Goal: Task Accomplishment & Management: Complete application form

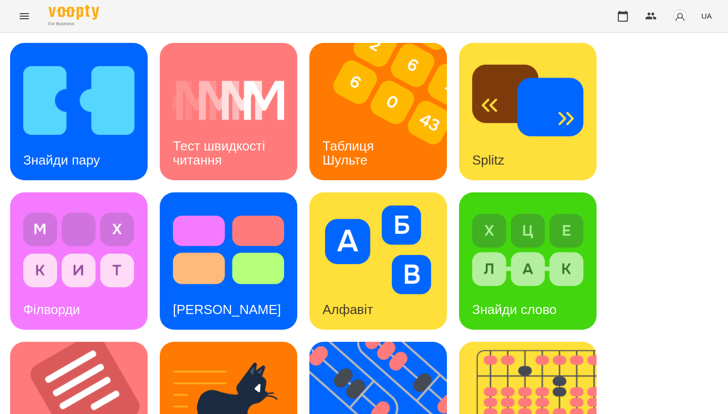
scroll to position [174, 0]
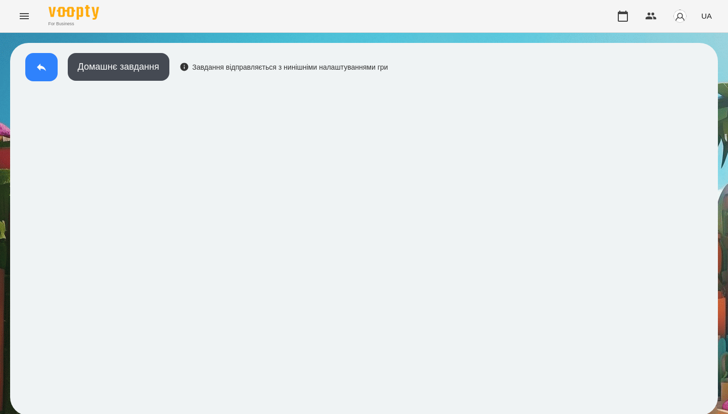
click at [38, 67] on icon at bounding box center [41, 68] width 9 height 8
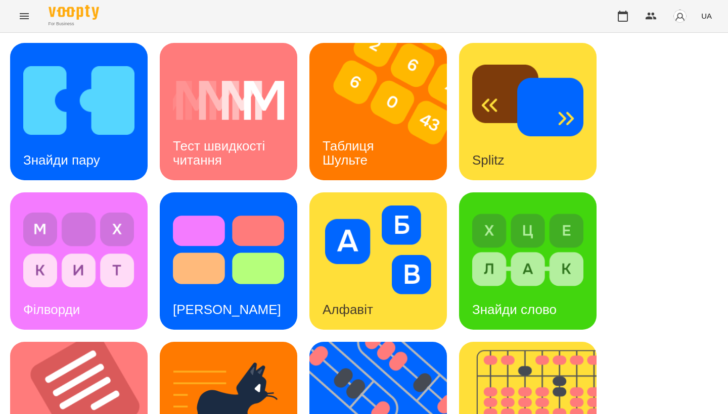
click at [82, 94] on img at bounding box center [78, 100] width 111 height 89
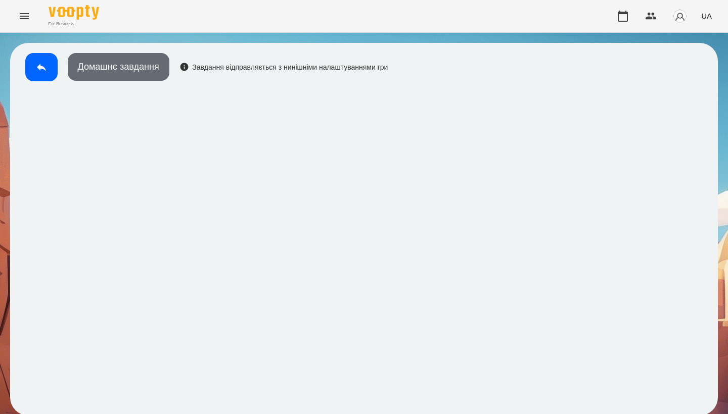
click at [108, 68] on button "Домашнє завдання" at bounding box center [119, 67] width 102 height 28
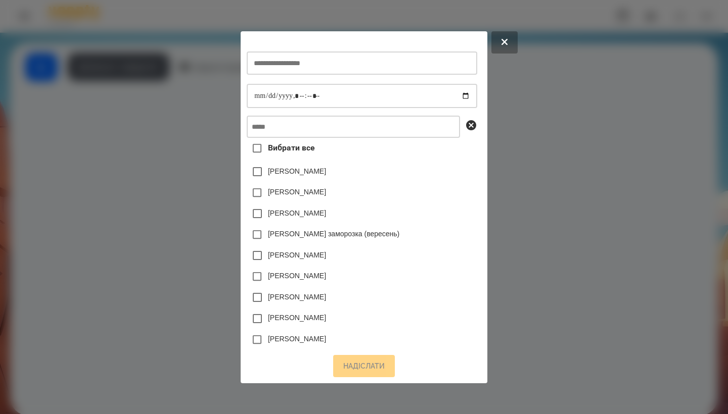
click at [227, 66] on div at bounding box center [364, 207] width 728 height 414
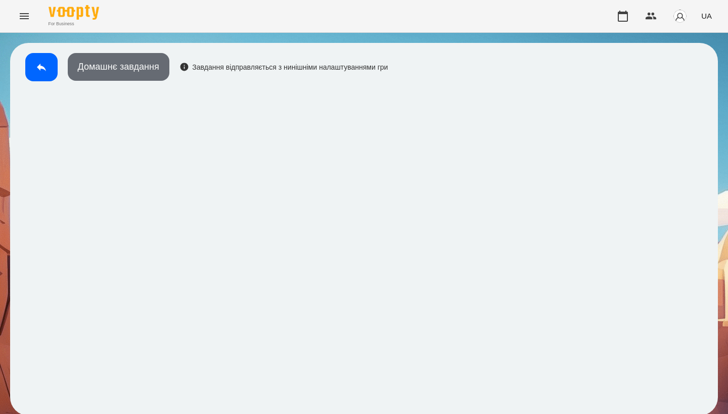
click at [147, 75] on button "Домашнє завдання" at bounding box center [119, 67] width 102 height 28
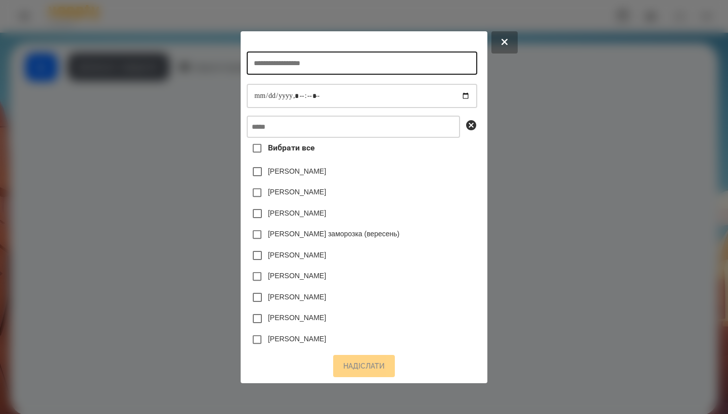
click at [252, 53] on input "text" at bounding box center [362, 63] width 230 height 23
type input "**********"
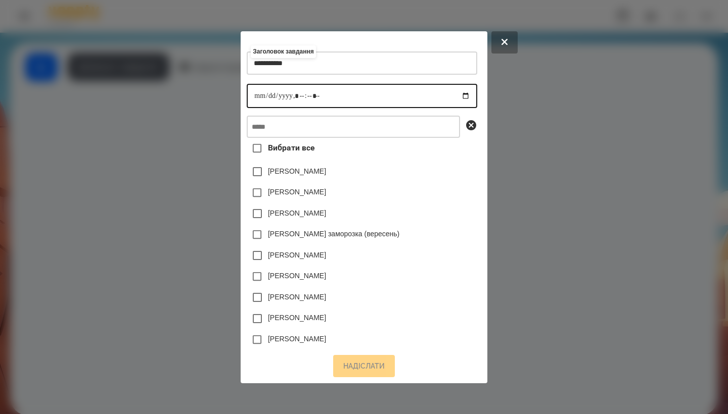
click at [252, 100] on input "datetime-local" at bounding box center [362, 96] width 230 height 24
click at [297, 91] on input "datetime-local" at bounding box center [362, 96] width 230 height 24
type input "**********"
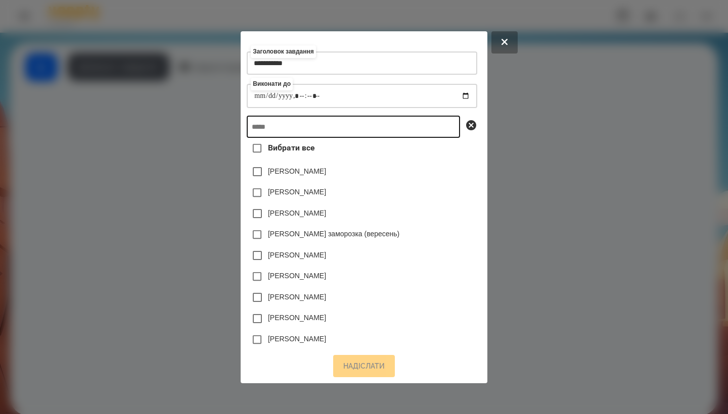
click at [335, 121] on input "text" at bounding box center [353, 127] width 213 height 22
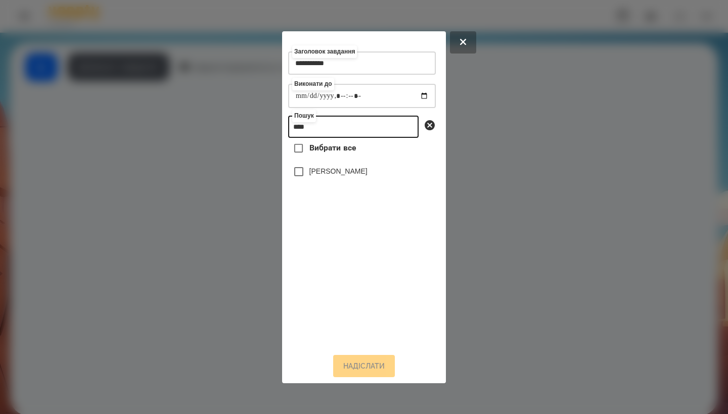
type input "****"
click at [356, 171] on label "[PERSON_NAME]" at bounding box center [338, 171] width 58 height 10
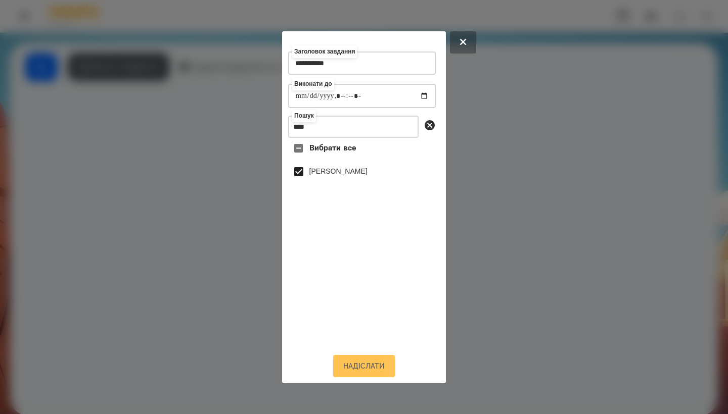
click at [366, 360] on button "Надіслати" at bounding box center [364, 366] width 62 height 22
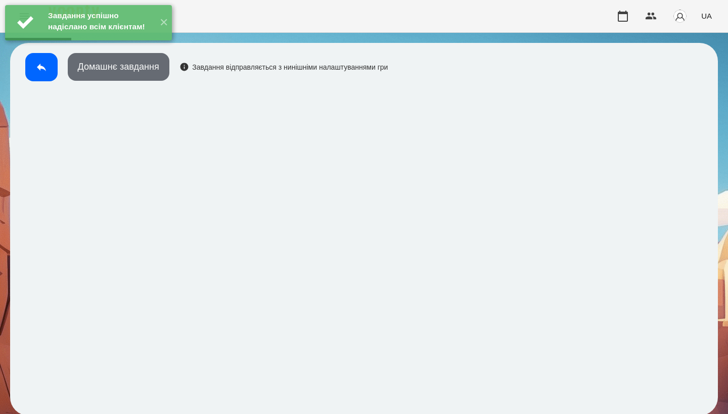
click at [135, 74] on button "Домашнє завдання" at bounding box center [119, 67] width 102 height 28
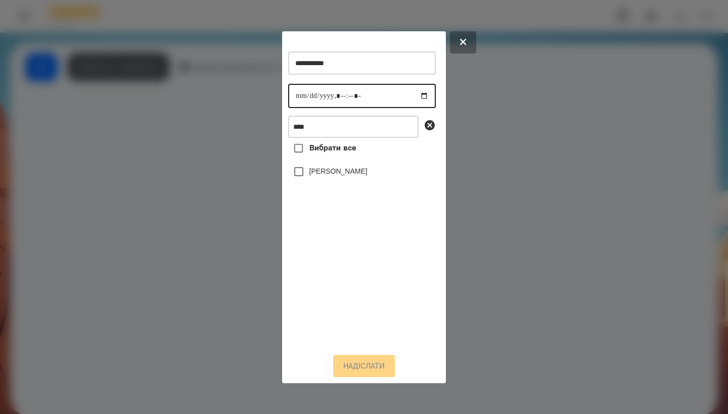
click at [303, 98] on input "datetime-local" at bounding box center [362, 96] width 148 height 24
type input "**********"
click at [360, 173] on label "[PERSON_NAME]" at bounding box center [338, 171] width 58 height 10
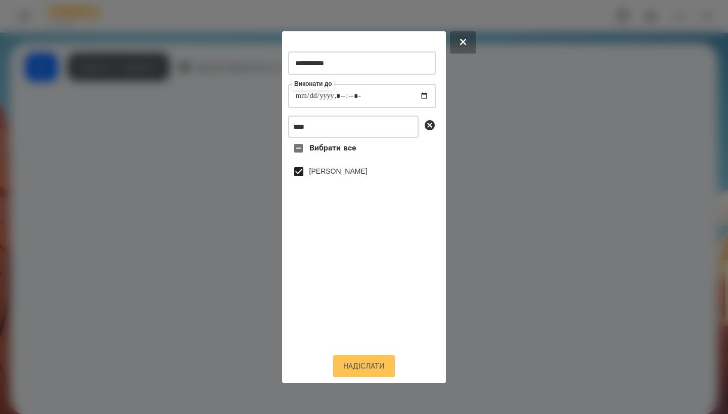
click at [362, 365] on button "Надіслати" at bounding box center [364, 366] width 62 height 22
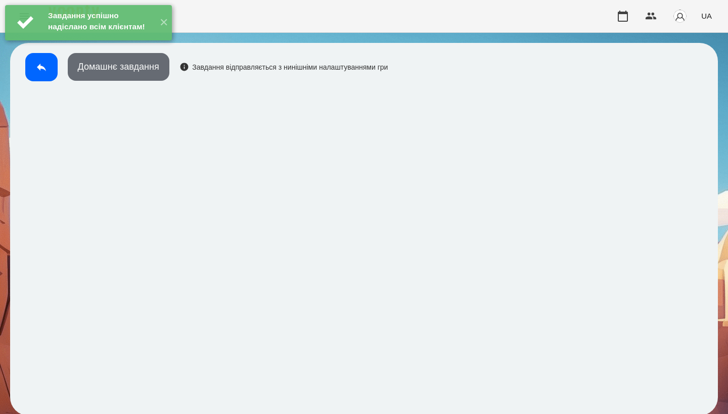
click at [163, 67] on button "Домашнє завдання" at bounding box center [119, 67] width 102 height 28
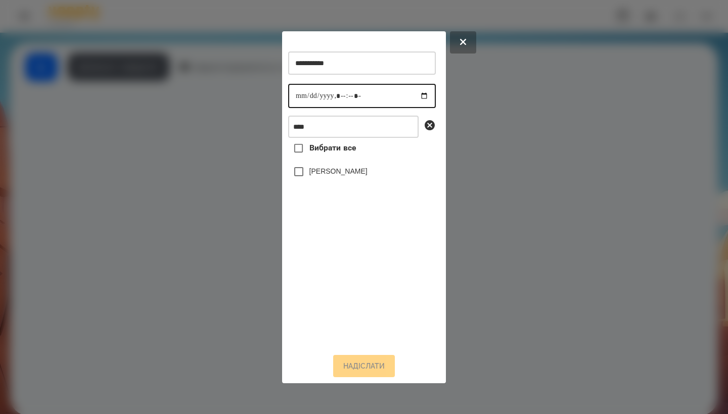
click at [294, 101] on input "datetime-local" at bounding box center [362, 96] width 148 height 24
type input "**********"
click at [359, 176] on label "[PERSON_NAME]" at bounding box center [338, 171] width 58 height 10
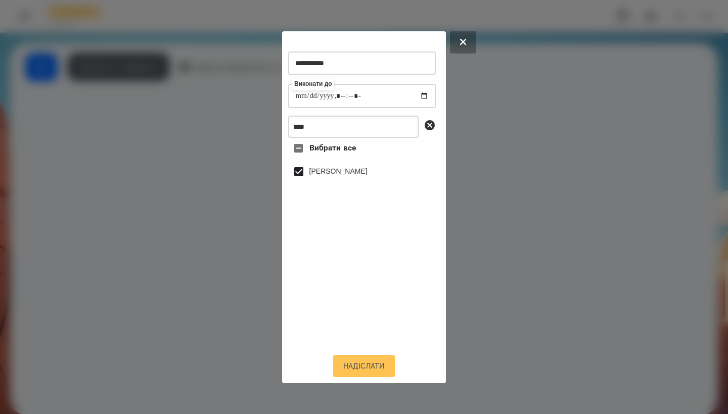
click at [365, 365] on button "Надіслати" at bounding box center [364, 366] width 62 height 22
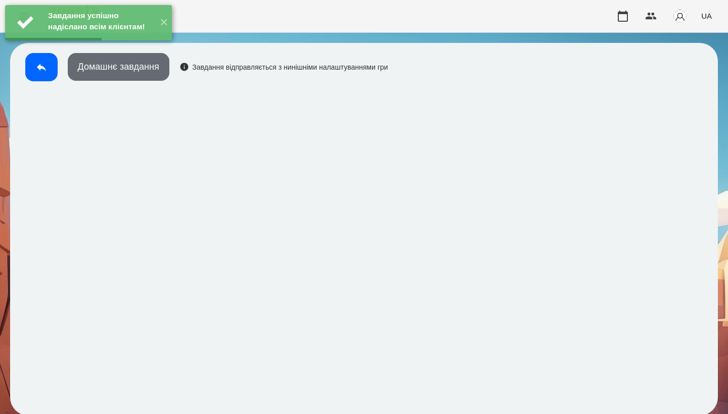
click at [163, 73] on button "Домашнє завдання" at bounding box center [119, 67] width 102 height 28
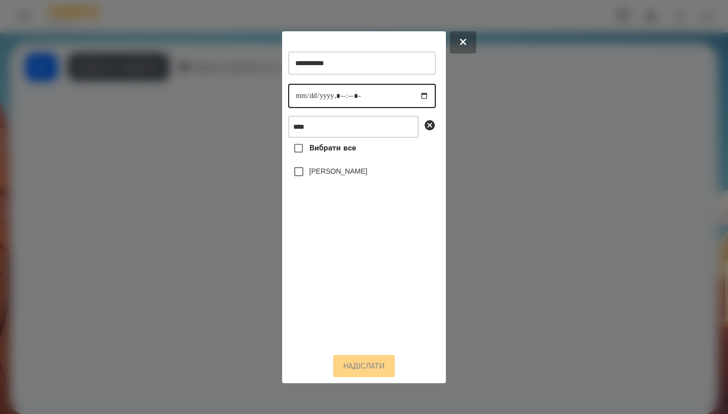
click at [303, 93] on input "datetime-local" at bounding box center [362, 96] width 148 height 24
type input "**********"
click at [362, 176] on label "[PERSON_NAME]" at bounding box center [338, 171] width 58 height 10
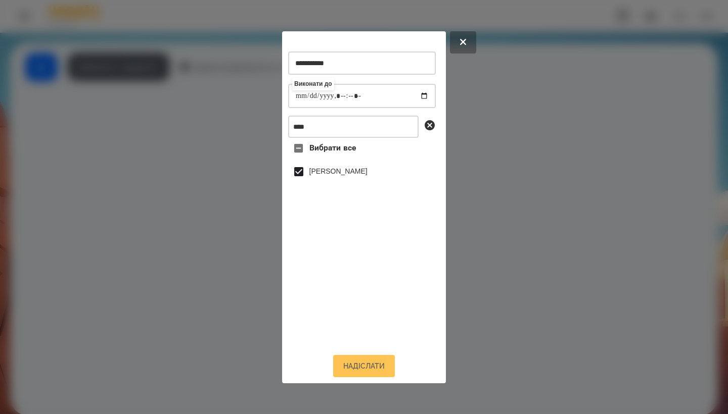
click at [352, 366] on button "Надіслати" at bounding box center [364, 366] width 62 height 22
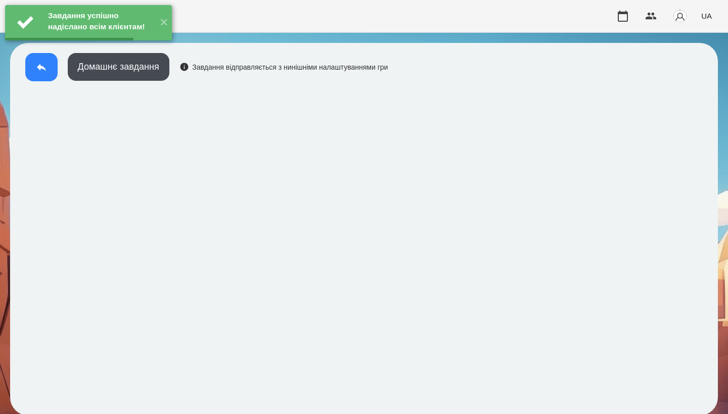
click at [39, 70] on icon at bounding box center [41, 67] width 12 height 12
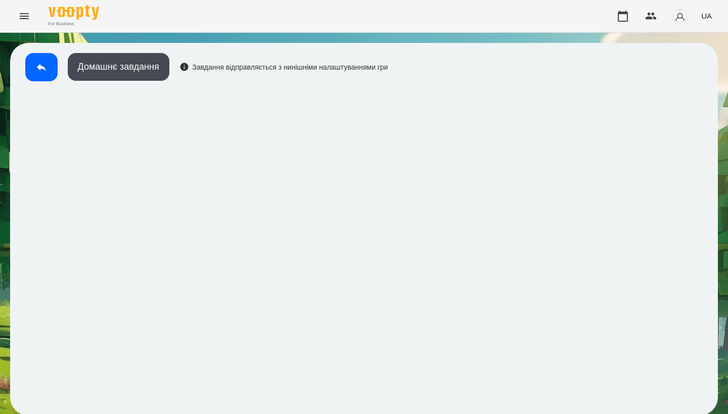
scroll to position [2, 0]
click at [109, 61] on button "Домашнє завдання" at bounding box center [119, 67] width 102 height 28
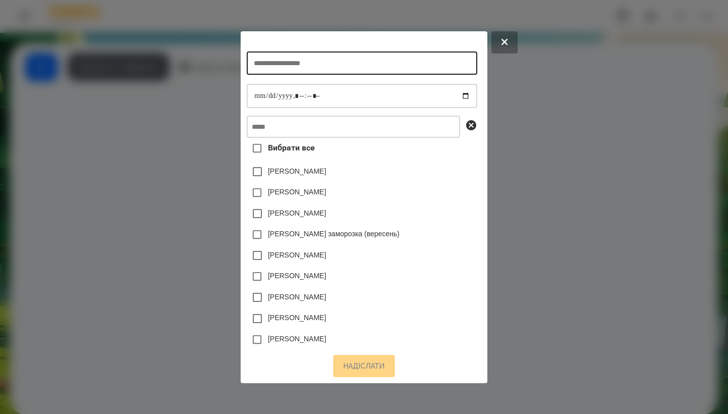
click at [265, 61] on input "text" at bounding box center [362, 63] width 230 height 23
type input "**********"
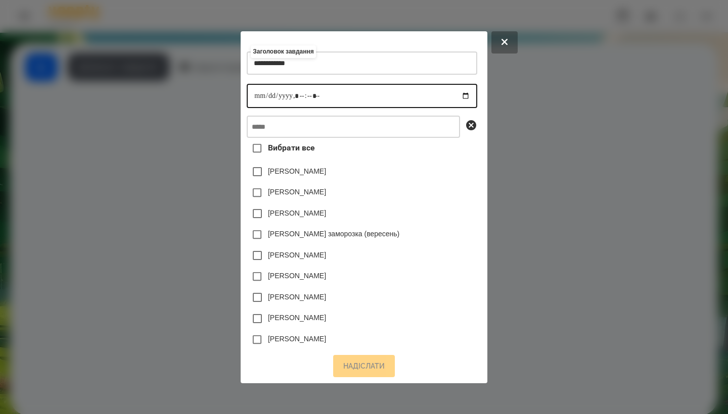
click at [248, 100] on input "datetime-local" at bounding box center [362, 96] width 230 height 24
click at [299, 93] on input "datetime-local" at bounding box center [362, 96] width 230 height 24
type input "**********"
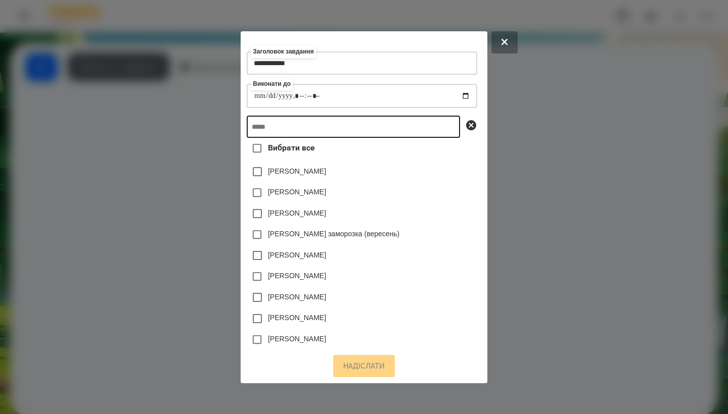
click at [334, 126] on input "text" at bounding box center [353, 127] width 213 height 22
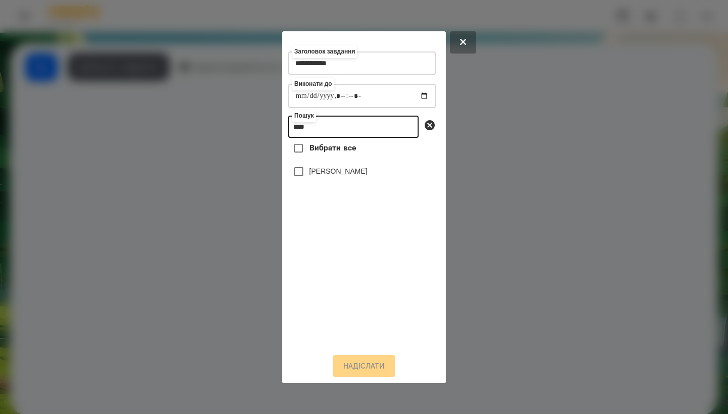
type input "****"
click at [353, 176] on label "[PERSON_NAME]" at bounding box center [338, 171] width 58 height 10
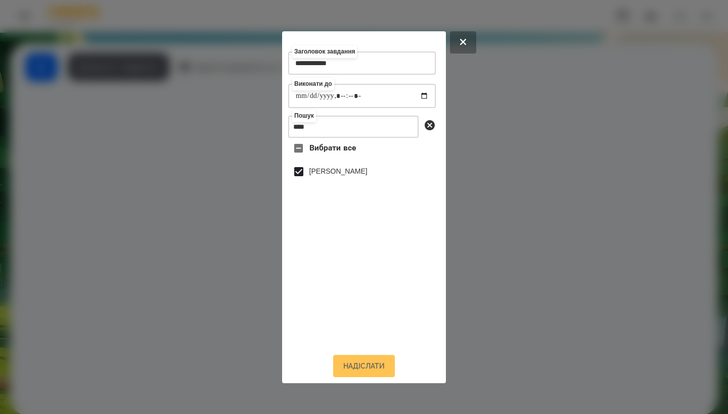
click at [366, 363] on button "Надіслати" at bounding box center [364, 366] width 62 height 22
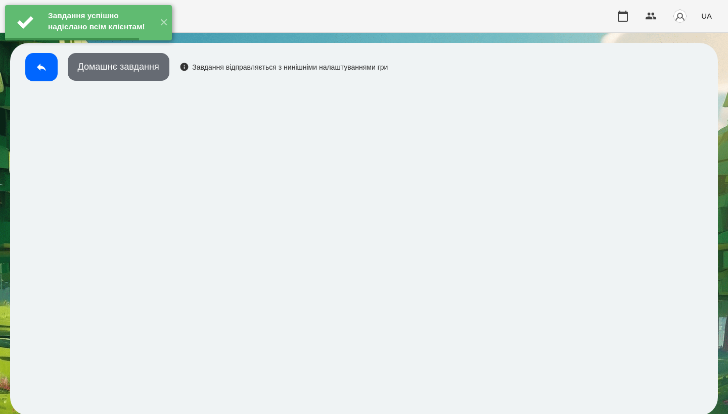
click at [127, 70] on button "Домашнє завдання" at bounding box center [119, 67] width 102 height 28
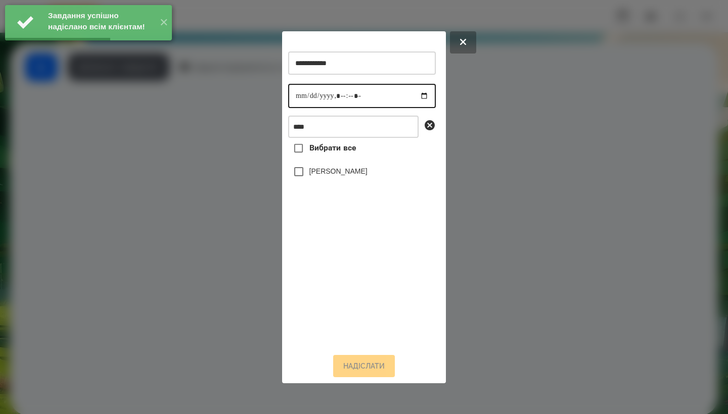
click at [294, 93] on input "datetime-local" at bounding box center [362, 96] width 148 height 24
type input "**********"
click at [363, 175] on label "[PERSON_NAME]" at bounding box center [338, 171] width 58 height 10
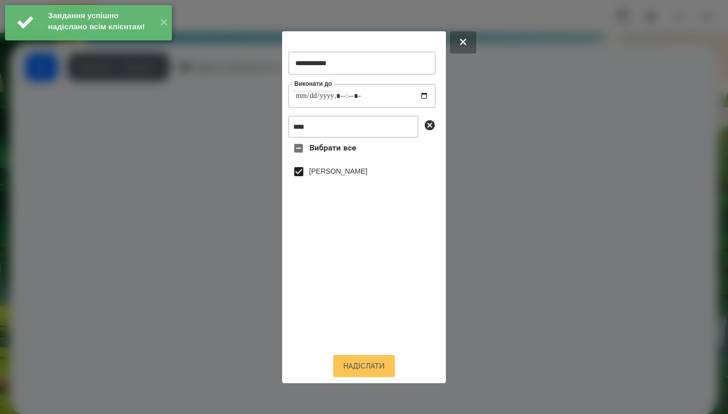
click at [349, 361] on button "Надіслати" at bounding box center [364, 366] width 62 height 22
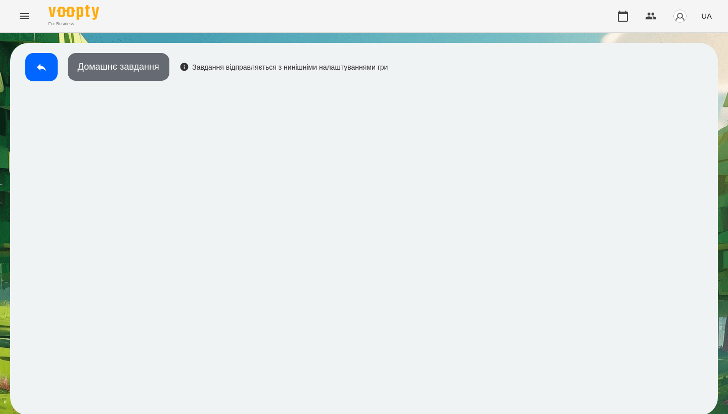
click at [155, 73] on button "Домашнє завдання" at bounding box center [119, 67] width 102 height 28
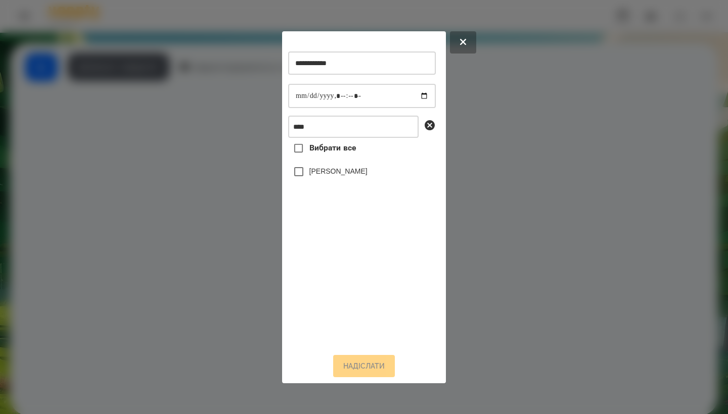
click at [325, 176] on label "[PERSON_NAME]" at bounding box center [338, 171] width 58 height 10
click at [367, 377] on button "Надіслати" at bounding box center [364, 366] width 62 height 22
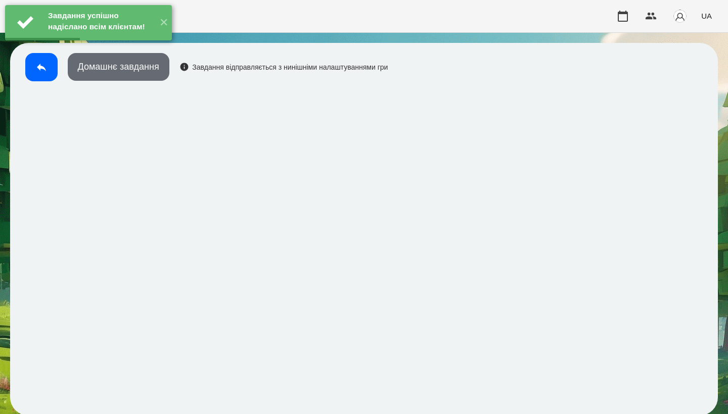
click at [143, 73] on button "Домашнє завдання" at bounding box center [119, 67] width 102 height 28
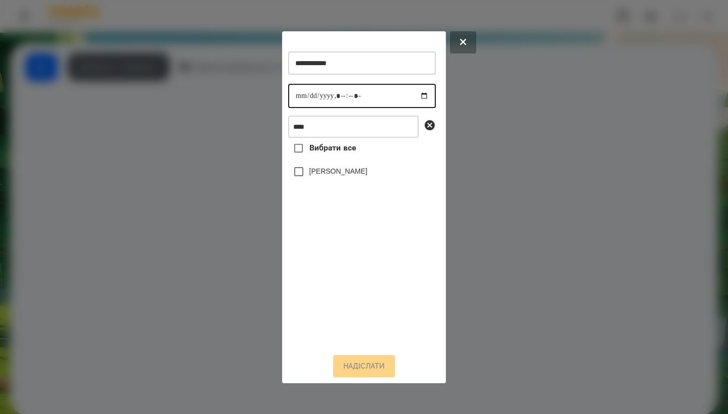
click at [297, 97] on input "datetime-local" at bounding box center [362, 96] width 148 height 24
type input "**********"
click at [361, 174] on label "[PERSON_NAME]" at bounding box center [338, 171] width 58 height 10
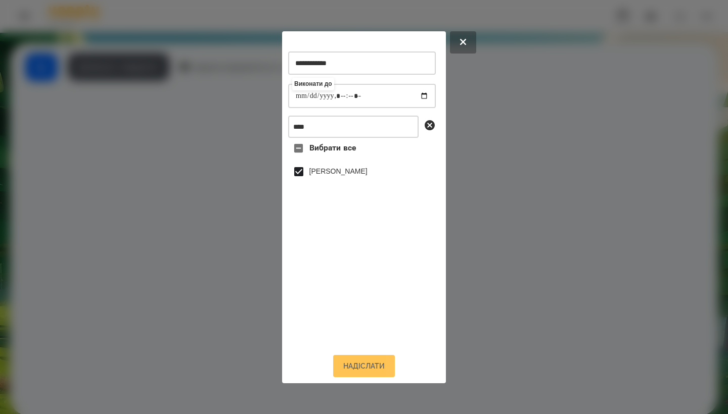
click at [357, 368] on button "Надіслати" at bounding box center [364, 366] width 62 height 22
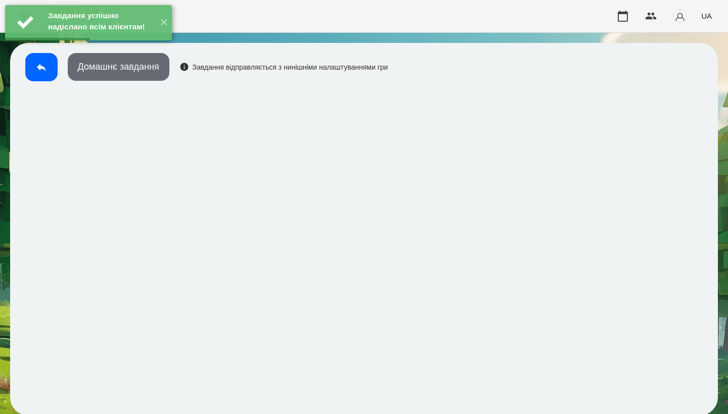
click at [142, 64] on button "Домашнє завдання" at bounding box center [119, 67] width 102 height 28
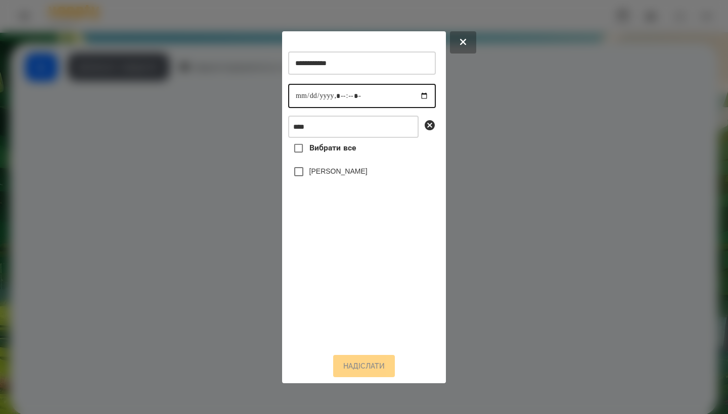
click at [301, 96] on input "datetime-local" at bounding box center [362, 96] width 148 height 24
type input "**********"
click at [367, 176] on div "[PERSON_NAME]" at bounding box center [362, 171] width 148 height 21
click at [365, 175] on div "[PERSON_NAME]" at bounding box center [362, 171] width 148 height 21
click at [361, 175] on label "[PERSON_NAME]" at bounding box center [338, 171] width 58 height 10
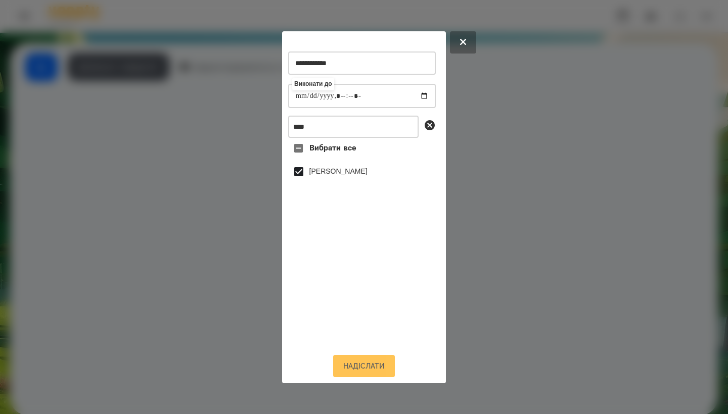
click at [365, 373] on button "Надіслати" at bounding box center [364, 366] width 62 height 22
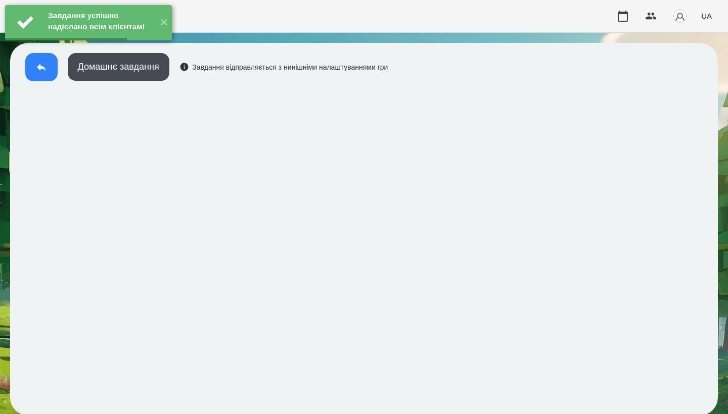
click at [45, 73] on button at bounding box center [41, 67] width 32 height 28
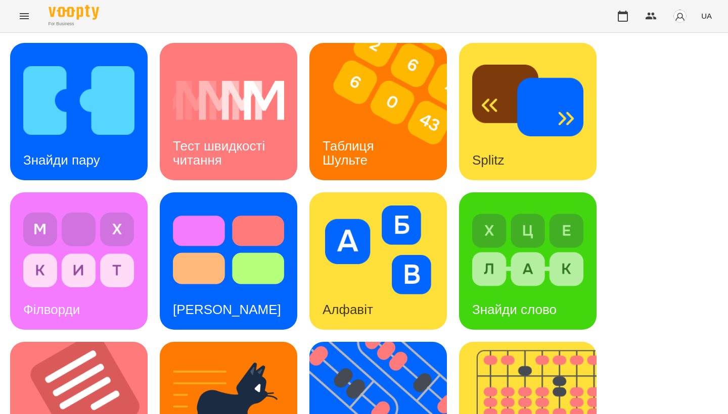
scroll to position [183, 0]
click at [480, 302] on h3 "Знайди слово" at bounding box center [514, 309] width 84 height 15
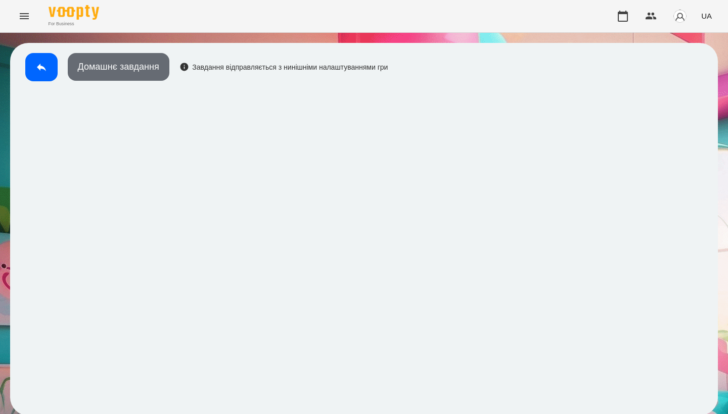
click at [113, 66] on button "Домашнє завдання" at bounding box center [119, 67] width 102 height 28
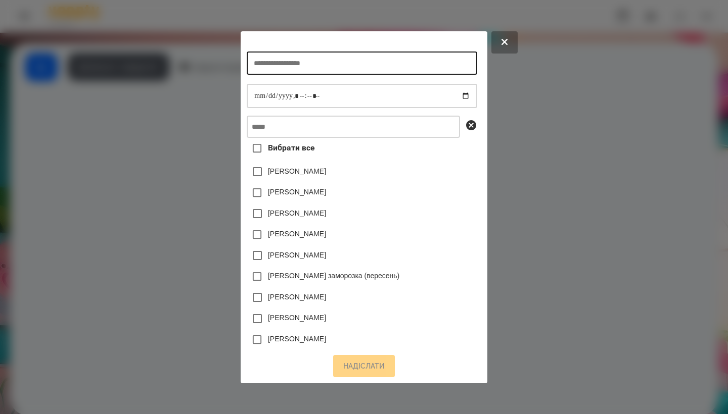
click at [299, 64] on input "text" at bounding box center [362, 63] width 230 height 23
type input "**********"
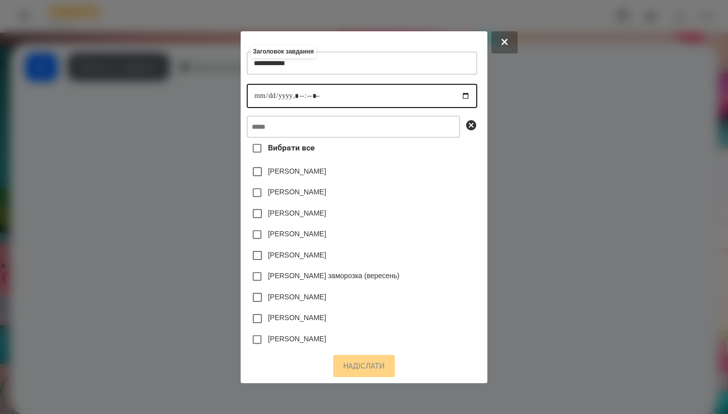
click at [247, 92] on input "datetime-local" at bounding box center [362, 96] width 230 height 24
click at [298, 95] on input "datetime-local" at bounding box center [362, 96] width 230 height 24
type input "**********"
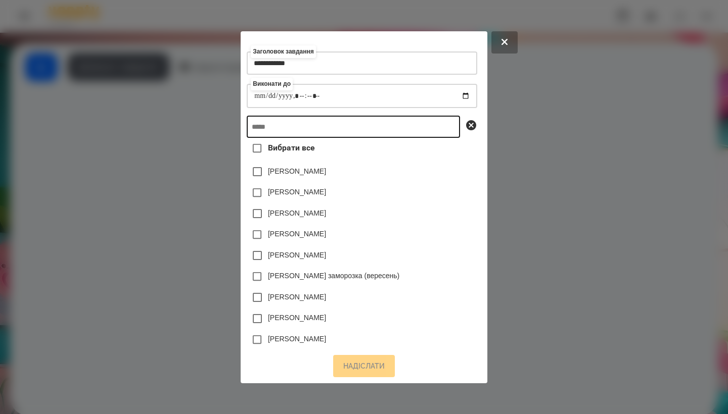
click at [341, 130] on input "text" at bounding box center [353, 127] width 213 height 22
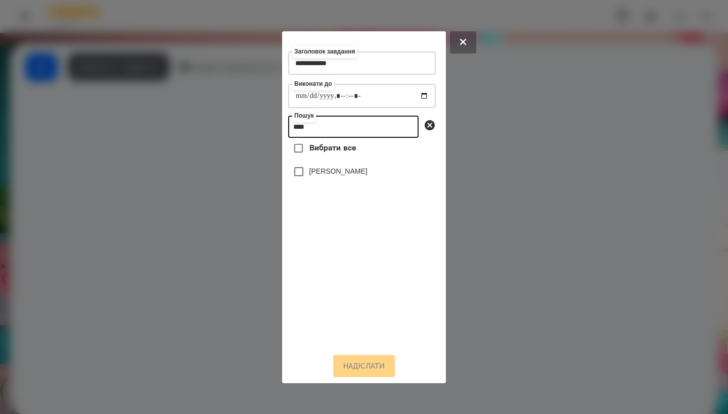
type input "****"
click at [354, 176] on label "[PERSON_NAME]" at bounding box center [338, 171] width 58 height 10
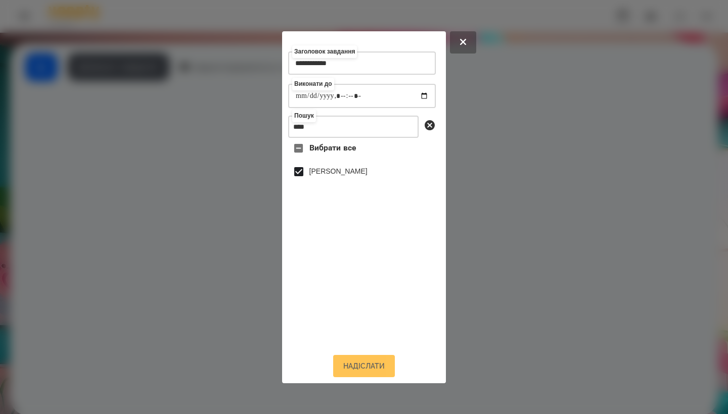
click at [359, 370] on button "Надіслати" at bounding box center [364, 366] width 62 height 22
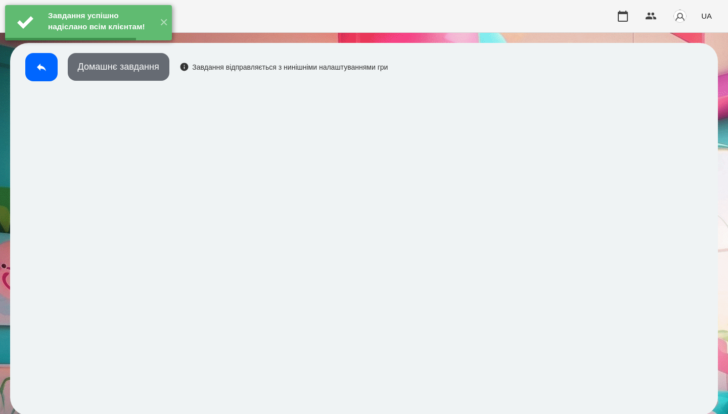
click at [147, 74] on button "Домашнє завдання" at bounding box center [119, 67] width 102 height 28
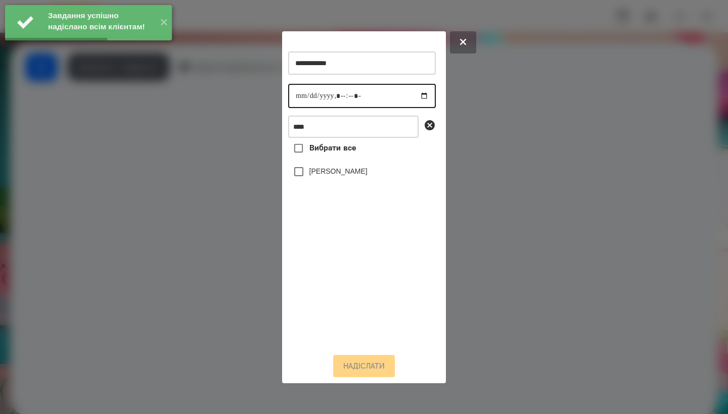
click at [301, 96] on input "datetime-local" at bounding box center [362, 96] width 148 height 24
type input "**********"
click at [361, 176] on label "[PERSON_NAME]" at bounding box center [338, 171] width 58 height 10
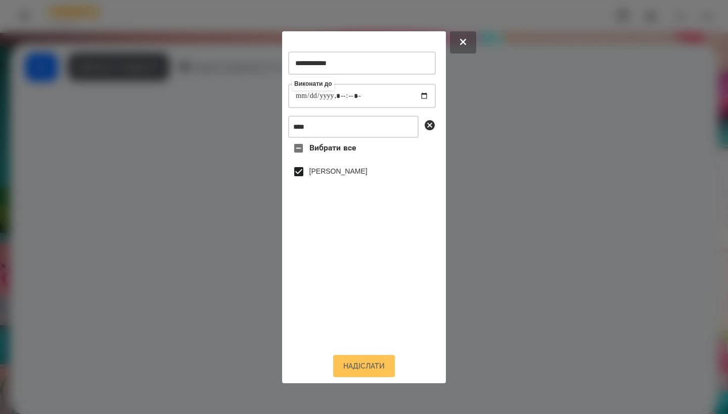
click at [366, 372] on button "Надіслати" at bounding box center [364, 366] width 62 height 22
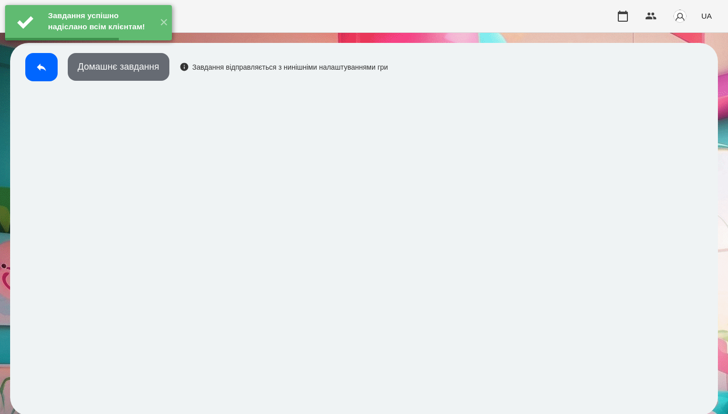
click at [136, 73] on button "Домашнє завдання" at bounding box center [119, 67] width 102 height 28
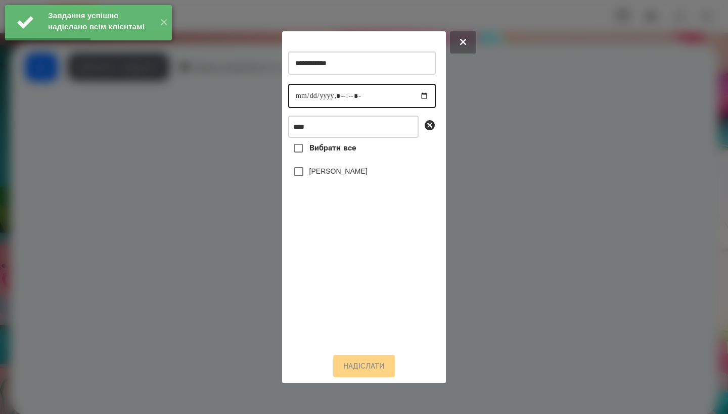
click at [301, 93] on input "datetime-local" at bounding box center [362, 96] width 148 height 24
type input "**********"
click at [365, 174] on div "[PERSON_NAME]" at bounding box center [362, 171] width 148 height 21
click at [364, 174] on label "[PERSON_NAME]" at bounding box center [338, 171] width 58 height 10
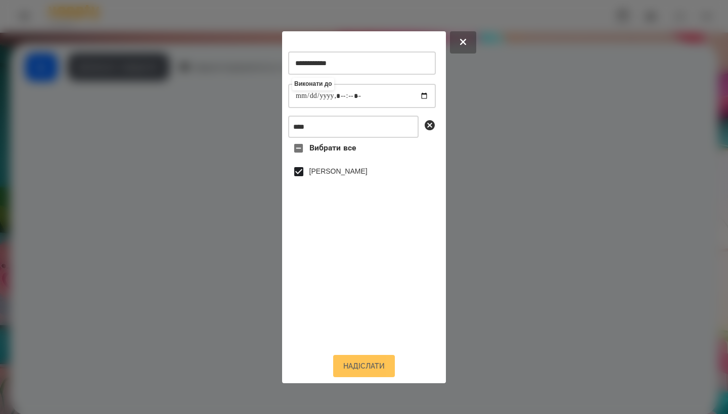
click at [365, 370] on button "Надіслати" at bounding box center [364, 366] width 62 height 22
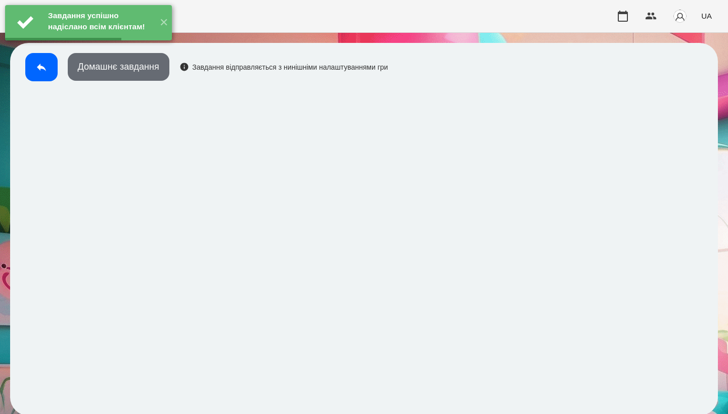
click at [138, 70] on button "Домашнє завдання" at bounding box center [119, 67] width 102 height 28
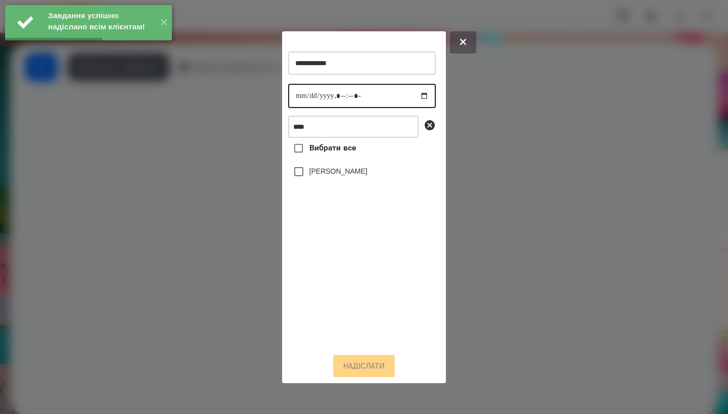
click at [297, 93] on input "datetime-local" at bounding box center [362, 96] width 148 height 24
type input "**********"
click at [361, 176] on label "[PERSON_NAME]" at bounding box center [338, 171] width 58 height 10
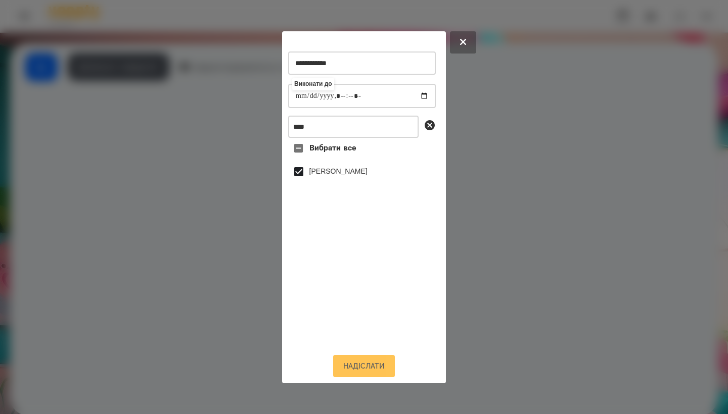
click at [364, 373] on button "Надіслати" at bounding box center [364, 366] width 62 height 22
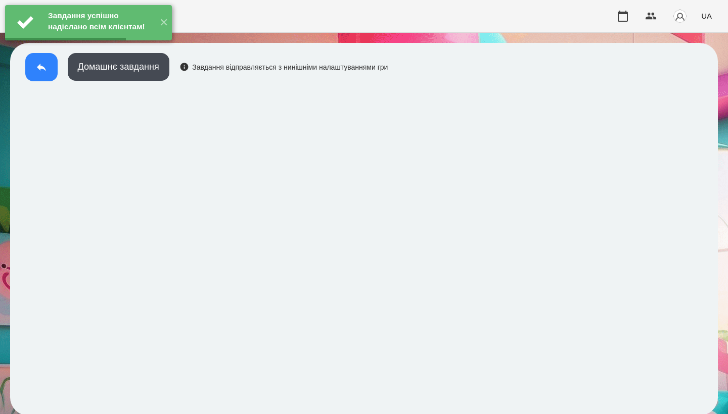
click at [49, 64] on button at bounding box center [41, 67] width 32 height 28
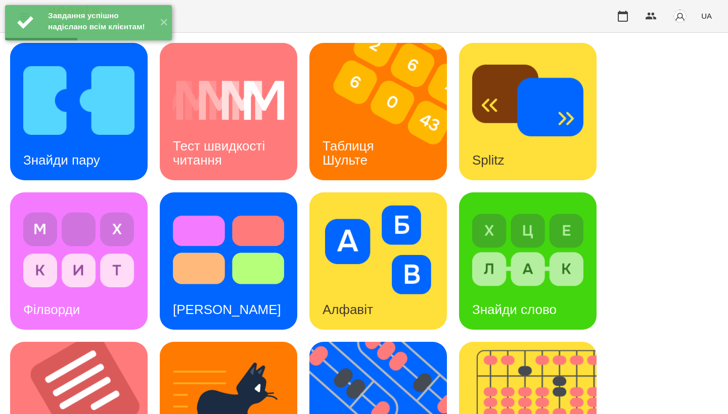
click at [150, 186] on div "Знайди пару Тест швидкості читання Таблиця [PERSON_NAME] Splitz Філворди Тест С…" at bounding box center [364, 411] width 708 height 736
click at [105, 342] on img at bounding box center [85, 410] width 150 height 137
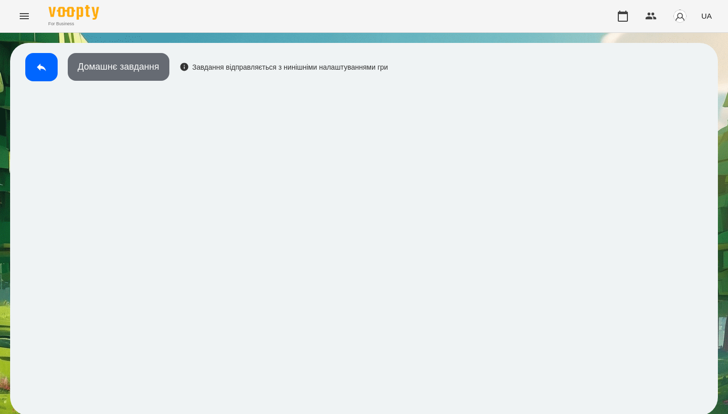
click at [128, 57] on button "Домашнє завдання" at bounding box center [119, 67] width 102 height 28
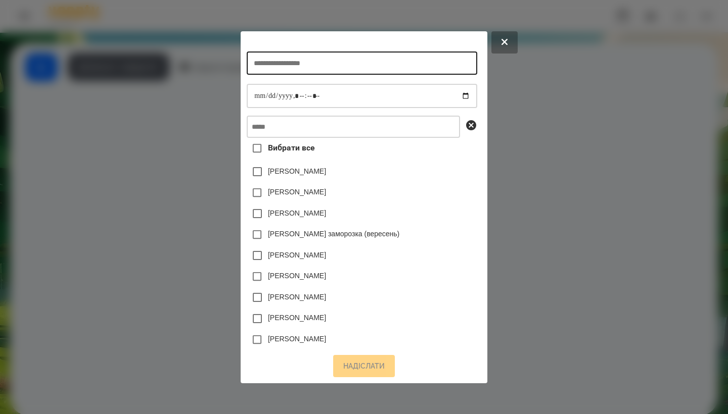
click at [295, 52] on input "text" at bounding box center [362, 63] width 230 height 23
type input "**********"
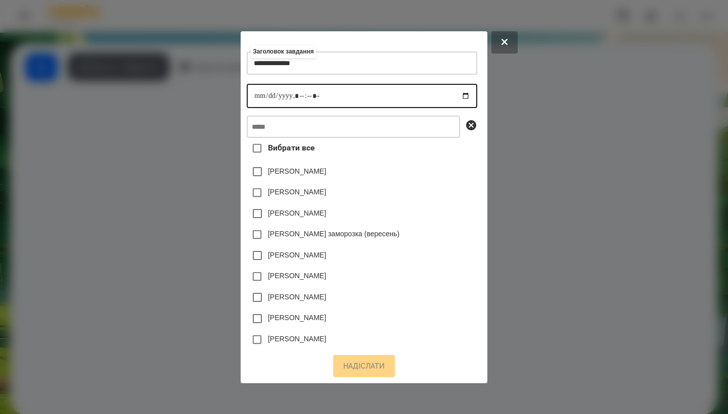
click at [247, 92] on input "datetime-local" at bounding box center [362, 96] width 230 height 24
click at [295, 95] on input "datetime-local" at bounding box center [362, 96] width 230 height 24
type input "**********"
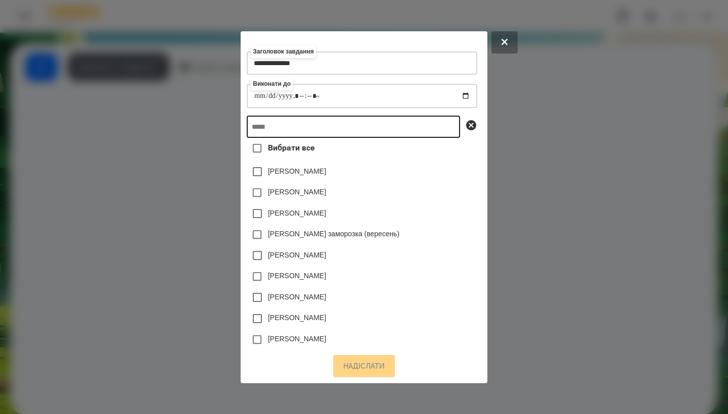
click at [351, 122] on input "text" at bounding box center [353, 127] width 213 height 22
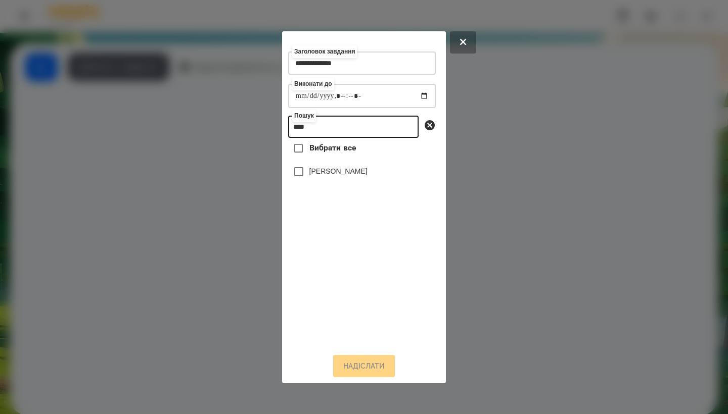
type input "****"
click at [359, 176] on label "[PERSON_NAME]" at bounding box center [338, 171] width 58 height 10
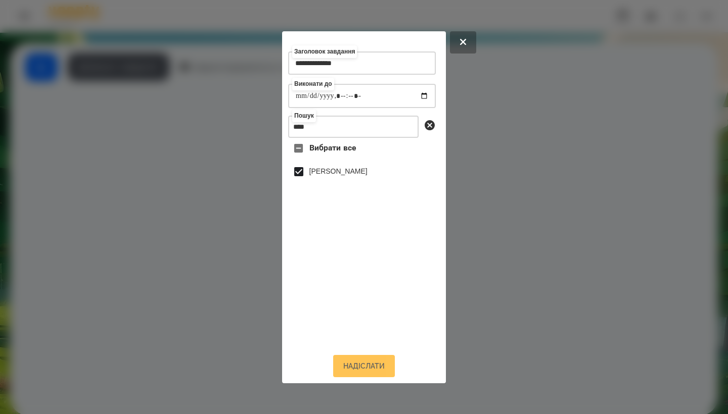
click at [368, 374] on button "Надіслати" at bounding box center [364, 366] width 62 height 22
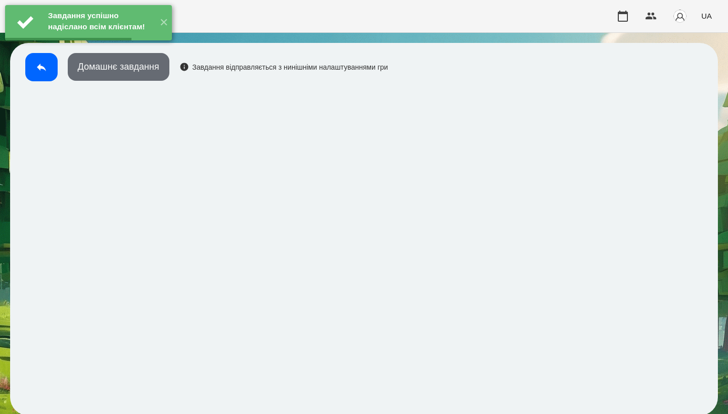
click at [132, 75] on button "Домашнє завдання" at bounding box center [119, 67] width 102 height 28
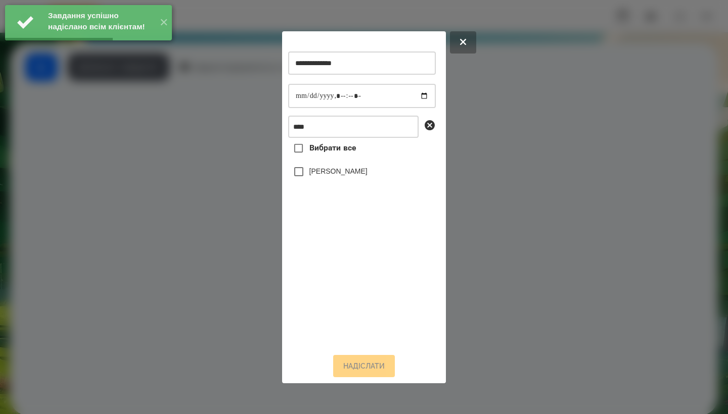
click at [499, 154] on div at bounding box center [364, 207] width 728 height 414
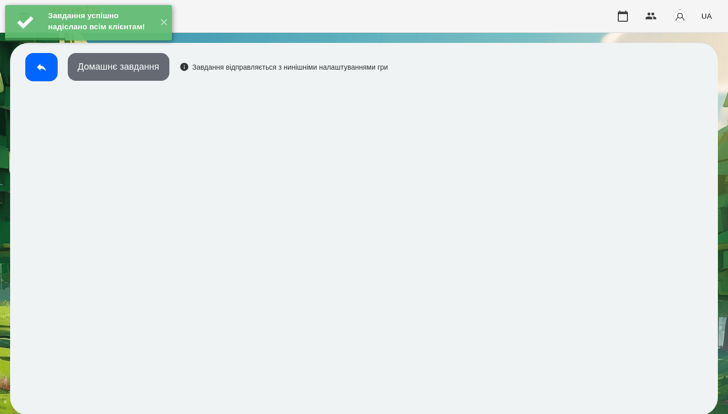
click at [156, 65] on button "Домашнє завдання" at bounding box center [119, 67] width 102 height 28
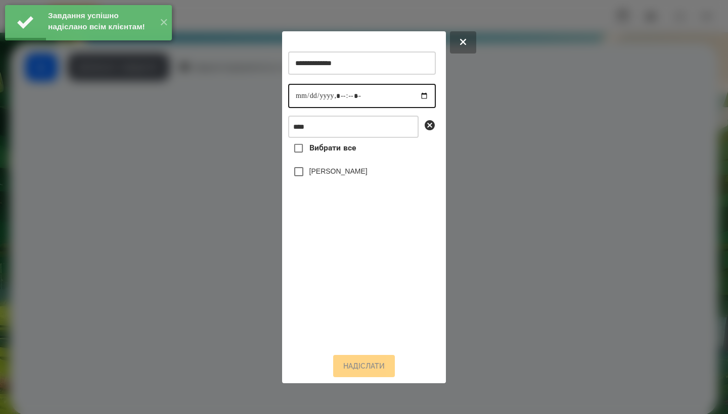
click at [291, 97] on input "datetime-local" at bounding box center [362, 96] width 148 height 24
type input "**********"
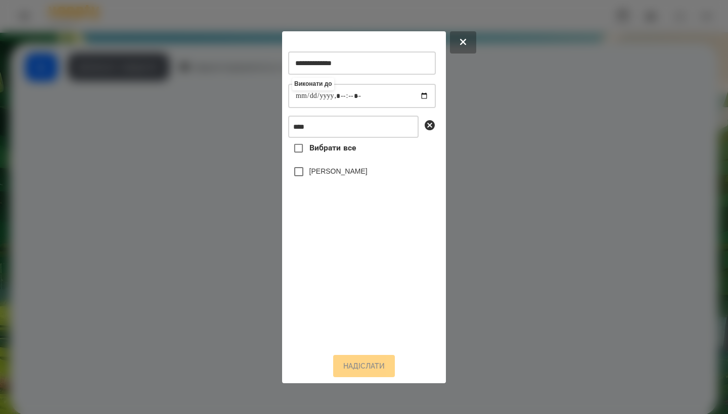
click at [360, 175] on label "[PERSON_NAME]" at bounding box center [338, 171] width 58 height 10
click at [367, 362] on button "Надіслати" at bounding box center [364, 366] width 62 height 22
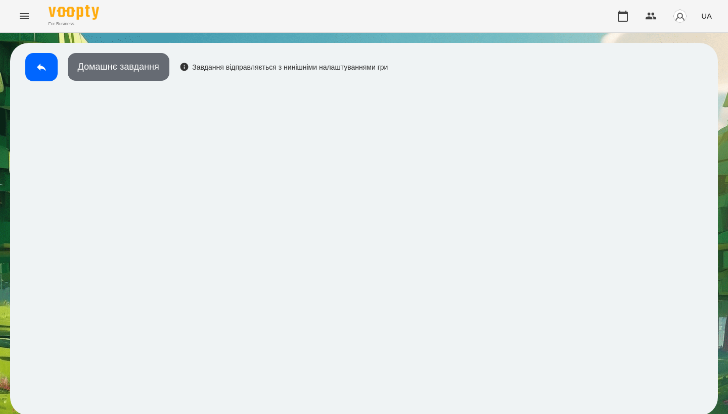
click at [154, 66] on button "Домашнє завдання" at bounding box center [119, 67] width 102 height 28
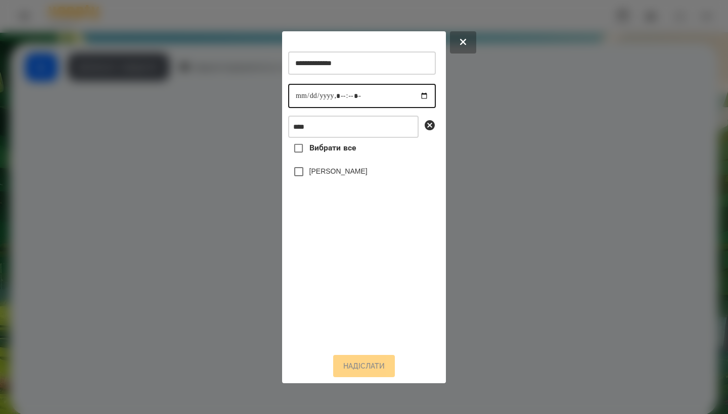
click at [301, 88] on input "datetime-local" at bounding box center [362, 96] width 148 height 24
type input "**********"
click at [364, 176] on label "[PERSON_NAME]" at bounding box center [338, 171] width 58 height 10
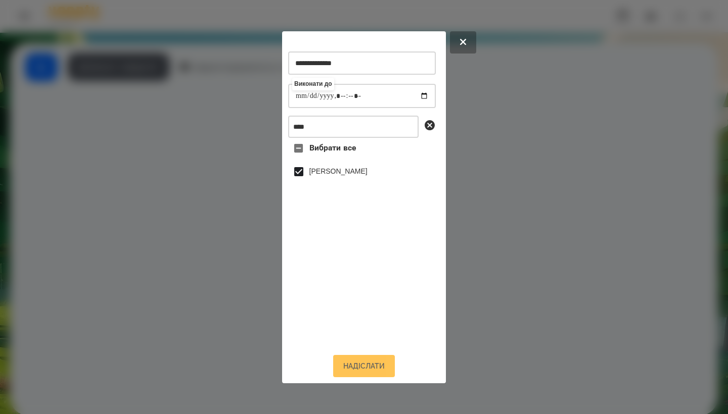
click at [364, 365] on button "Надіслати" at bounding box center [364, 366] width 62 height 22
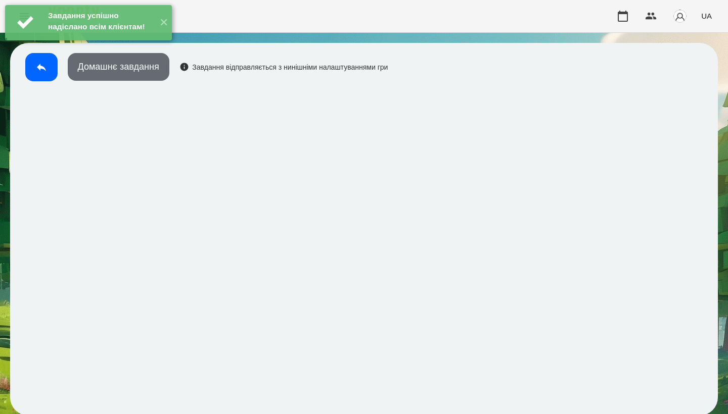
click at [152, 79] on button "Домашнє завдання" at bounding box center [119, 67] width 102 height 28
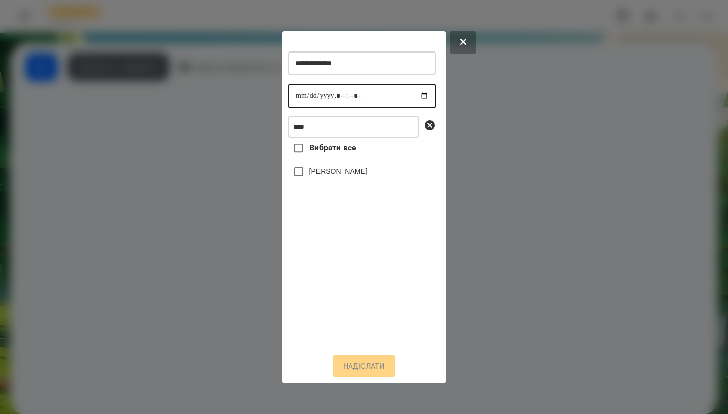
click at [301, 101] on input "datetime-local" at bounding box center [362, 96] width 148 height 24
type input "**********"
click at [360, 175] on label "[PERSON_NAME]" at bounding box center [338, 171] width 58 height 10
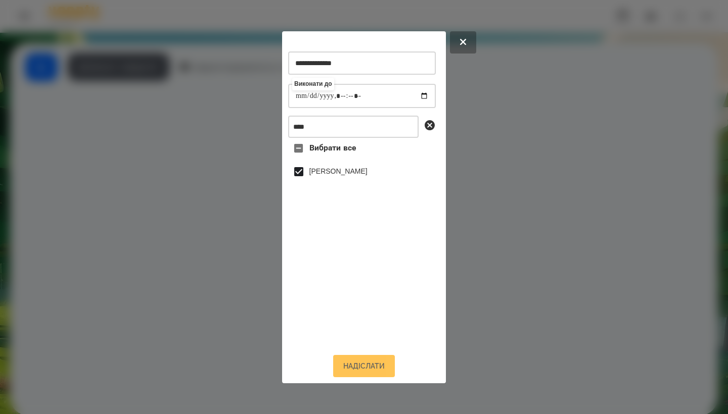
click at [363, 373] on button "Надіслати" at bounding box center [364, 366] width 62 height 22
